Goal: Information Seeking & Learning: Learn about a topic

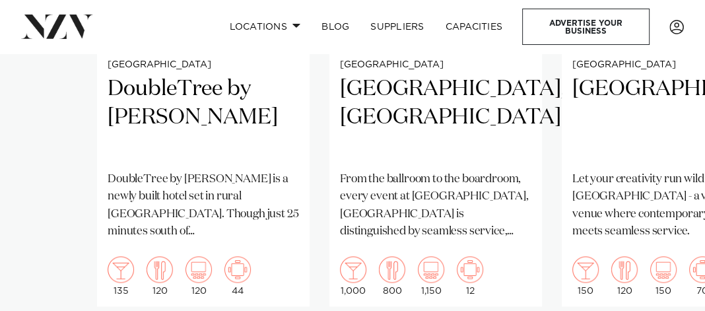
scroll to position [1188, 0]
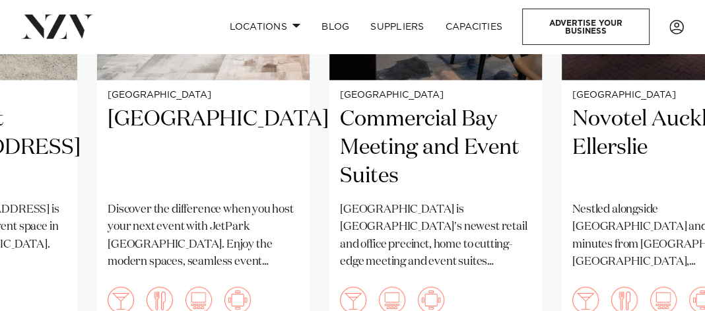
scroll to position [1121, 0]
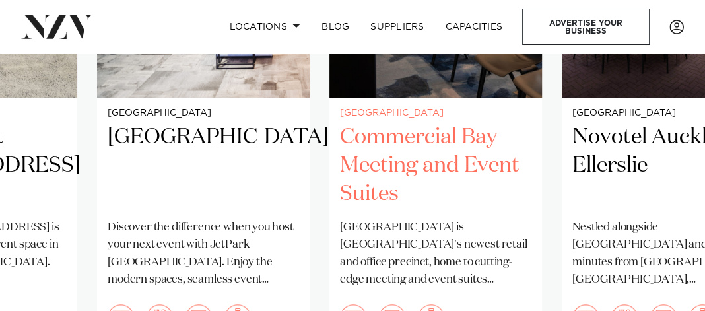
click at [406, 123] on h2 "Commercial Bay Meeting and Event Suites" at bounding box center [435, 165] width 191 height 85
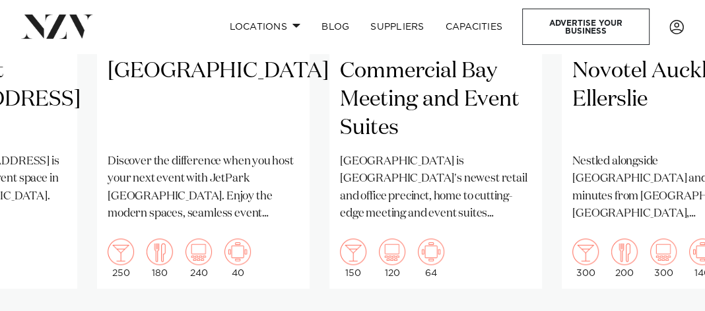
scroll to position [1254, 0]
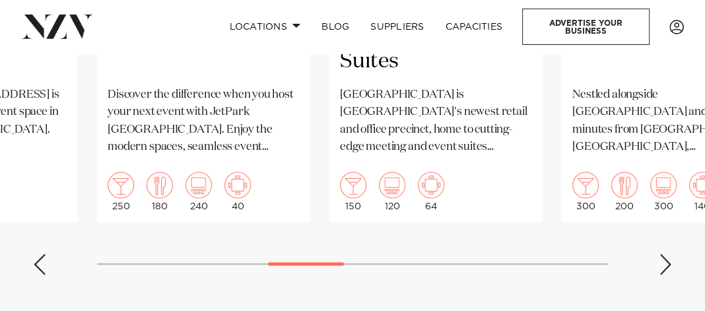
click at [670, 253] on div "Next slide" at bounding box center [664, 263] width 13 height 21
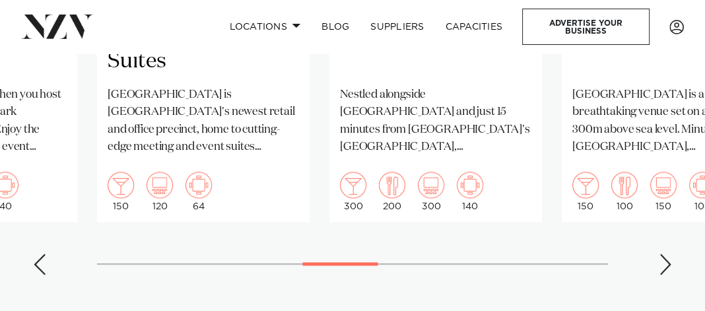
click at [670, 253] on div "Next slide" at bounding box center [664, 263] width 13 height 21
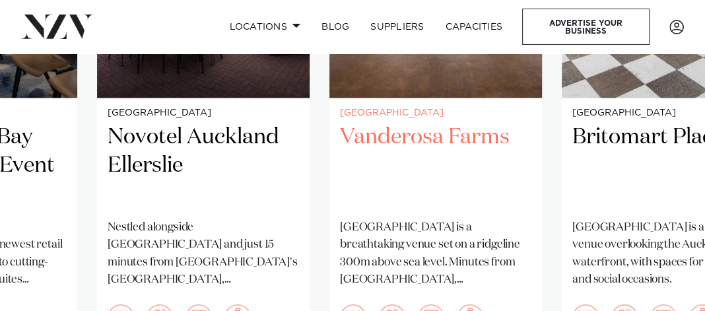
scroll to position [1188, 0]
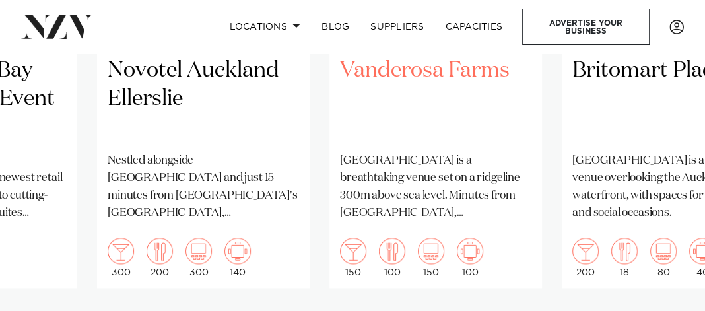
click at [479, 170] on p "Vanderosa Farms is a breathtaking venue set on a ridgeline 300m above sea level…" at bounding box center [435, 186] width 191 height 69
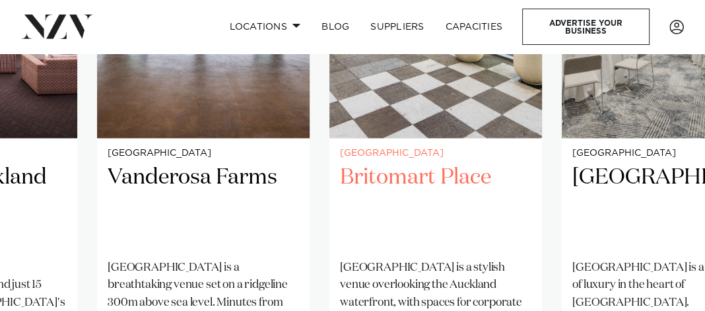
scroll to position [990, 0]
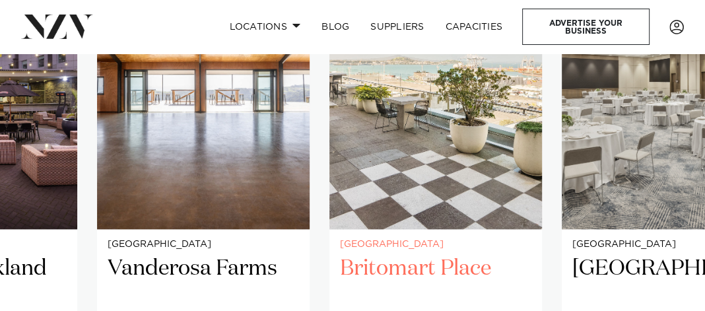
click at [447, 255] on h2 "Britomart Place" at bounding box center [435, 297] width 191 height 85
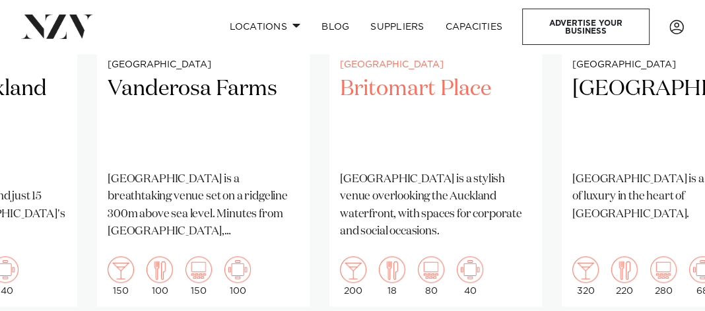
scroll to position [1188, 0]
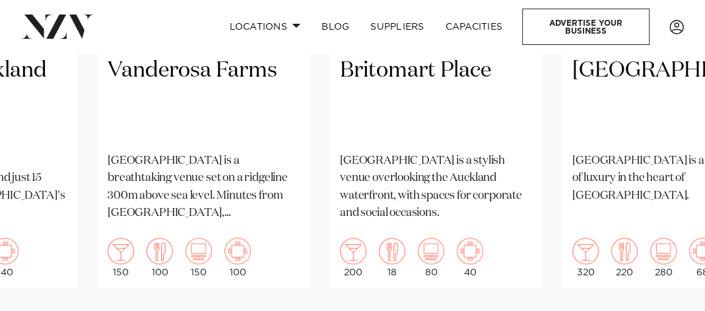
click at [672, 286] on swiper-container "Auckland DoubleTree by Hilton Auckland Karaka DoubleTree by Hilton Auckland Kar…" at bounding box center [352, 49] width 705 height 606
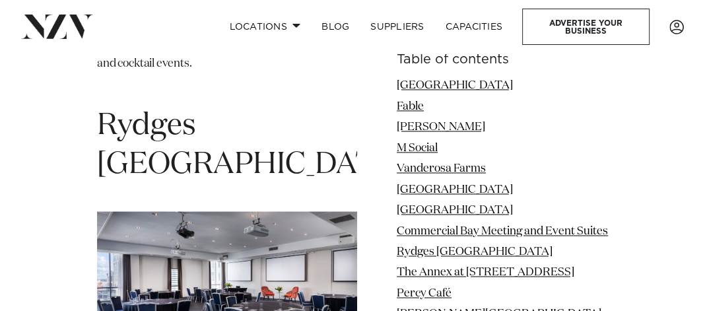
scroll to position [5080, 0]
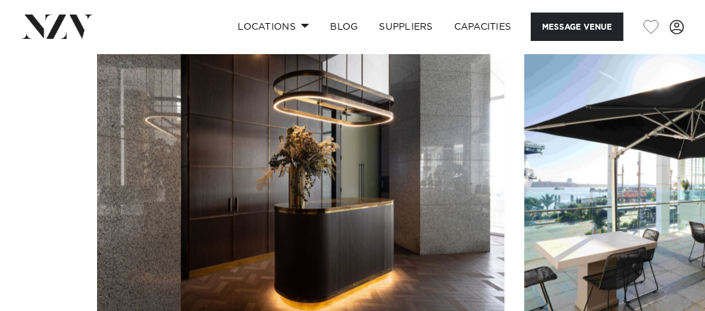
scroll to position [2375, 0]
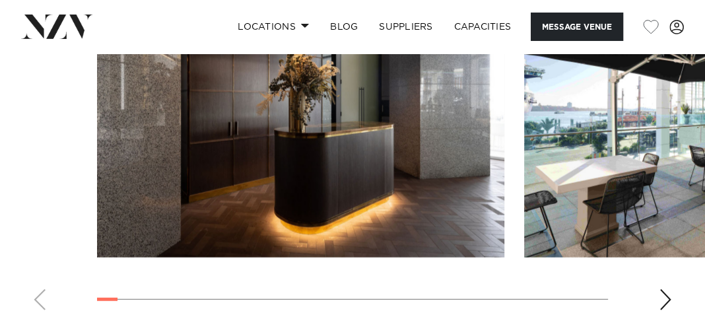
click at [669, 289] on div "Next slide" at bounding box center [664, 299] width 13 height 21
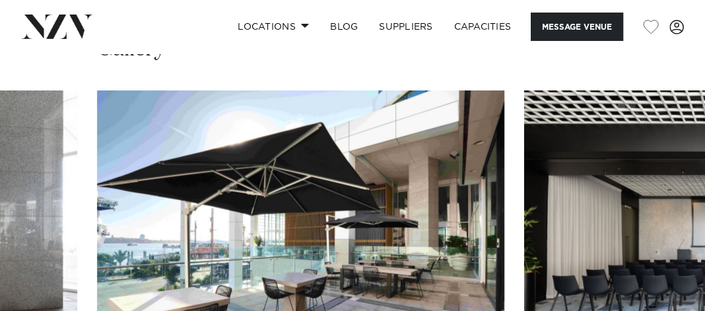
scroll to position [2309, 0]
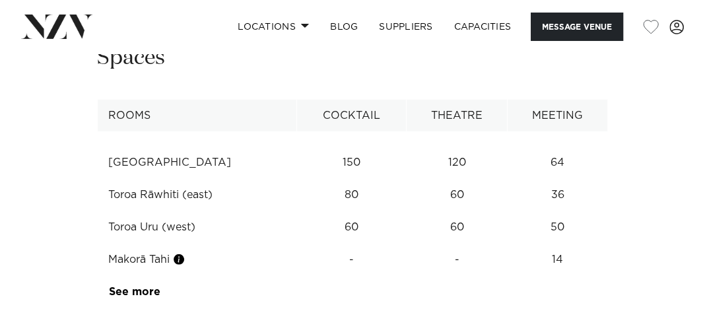
scroll to position [2968, 0]
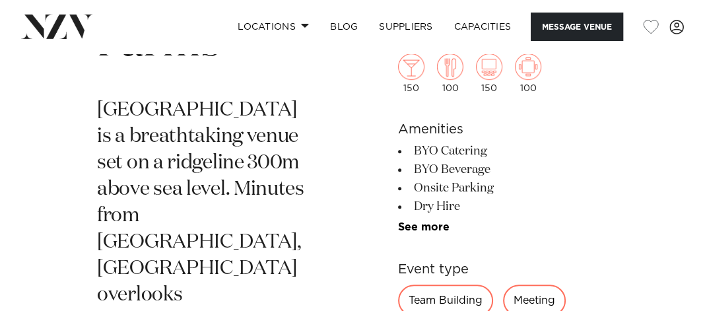
scroll to position [528, 0]
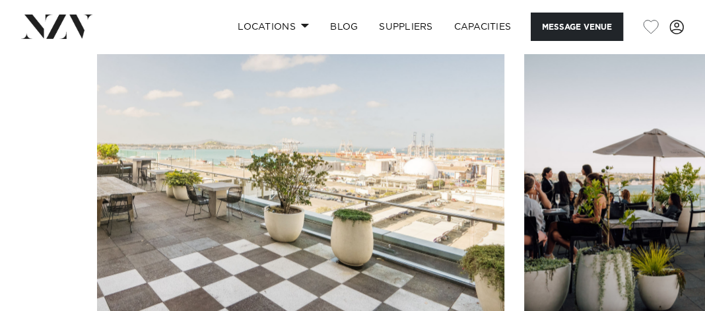
scroll to position [1715, 0]
